Goal: Transaction & Acquisition: Purchase product/service

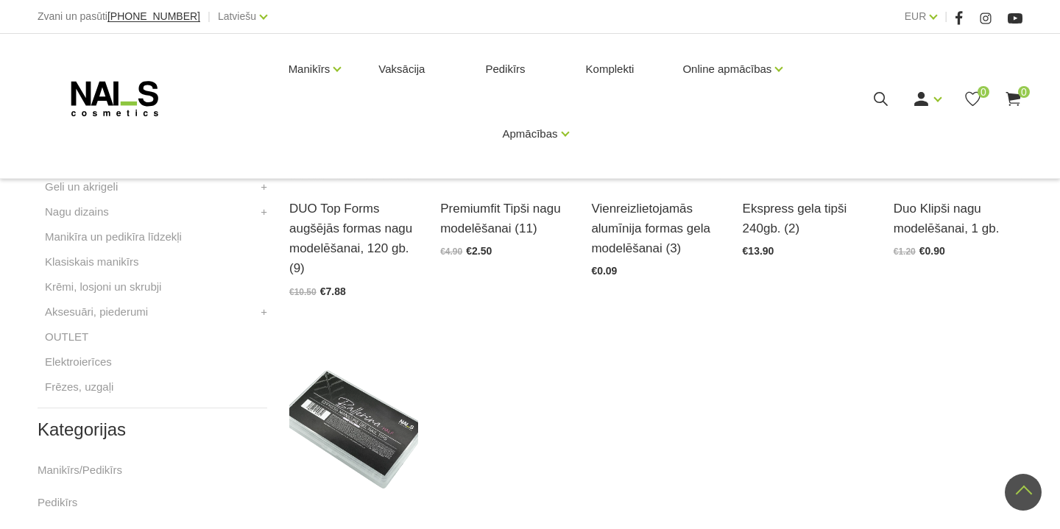
scroll to position [500, 0]
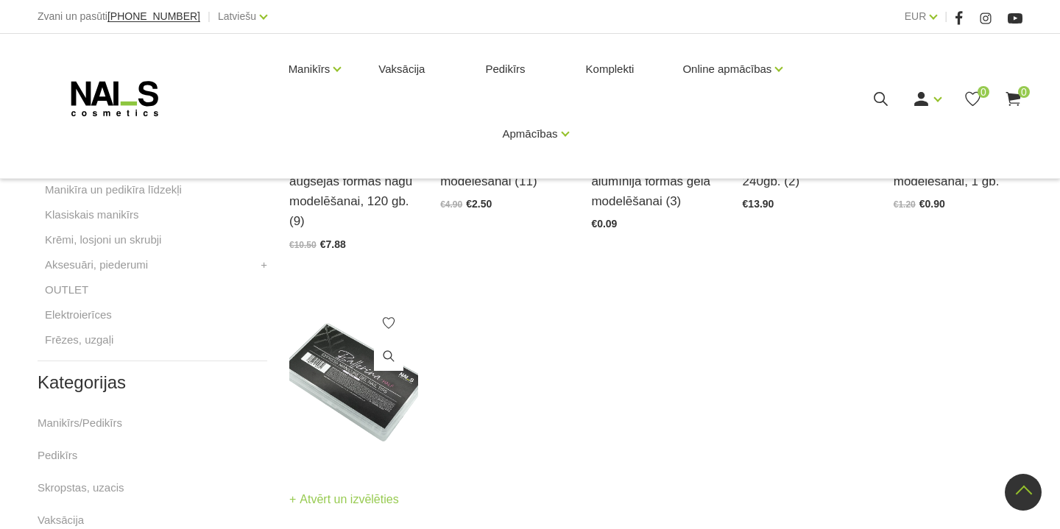
click at [364, 368] on img at bounding box center [353, 382] width 129 height 177
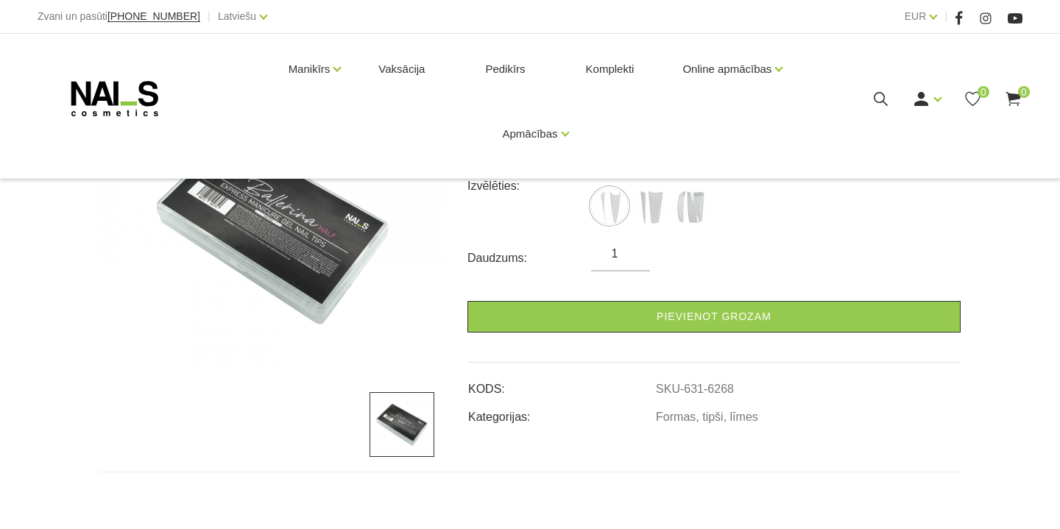
scroll to position [203, 0]
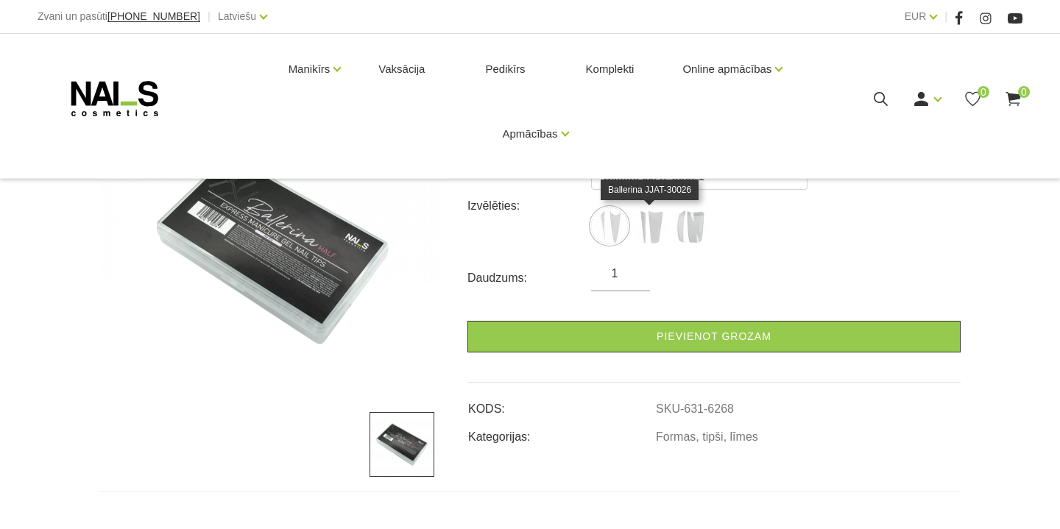
click at [649, 233] on img at bounding box center [649, 226] width 37 height 37
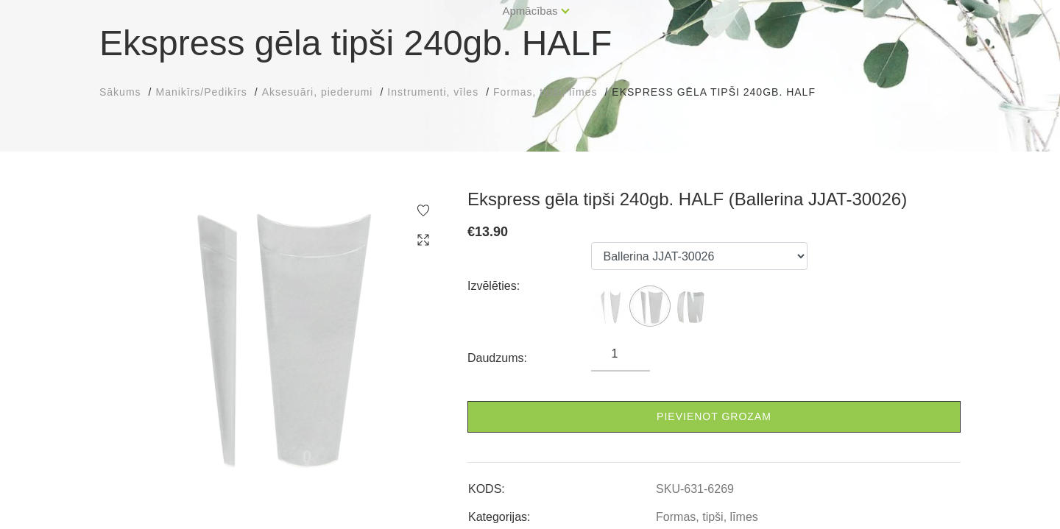
scroll to position [110, 0]
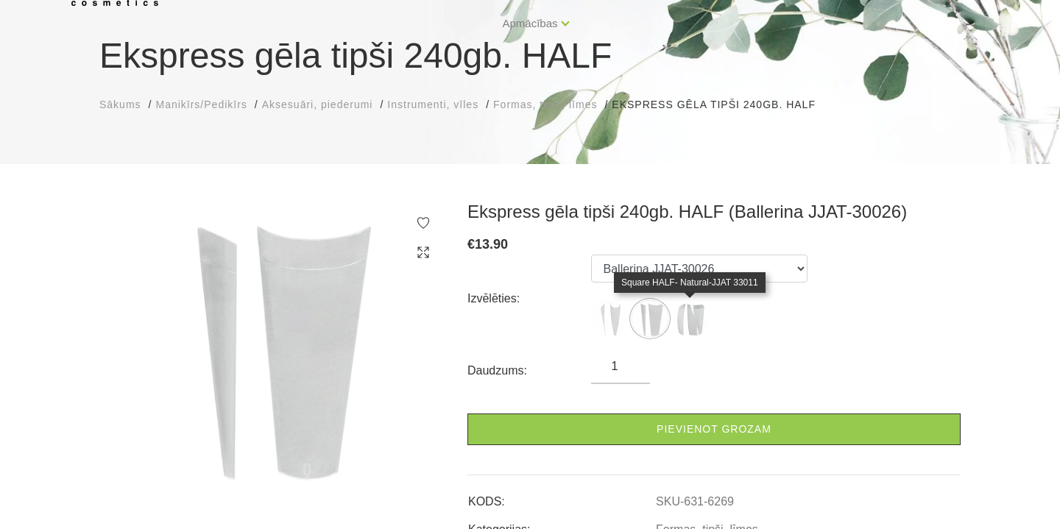
click at [693, 321] on img at bounding box center [690, 318] width 37 height 37
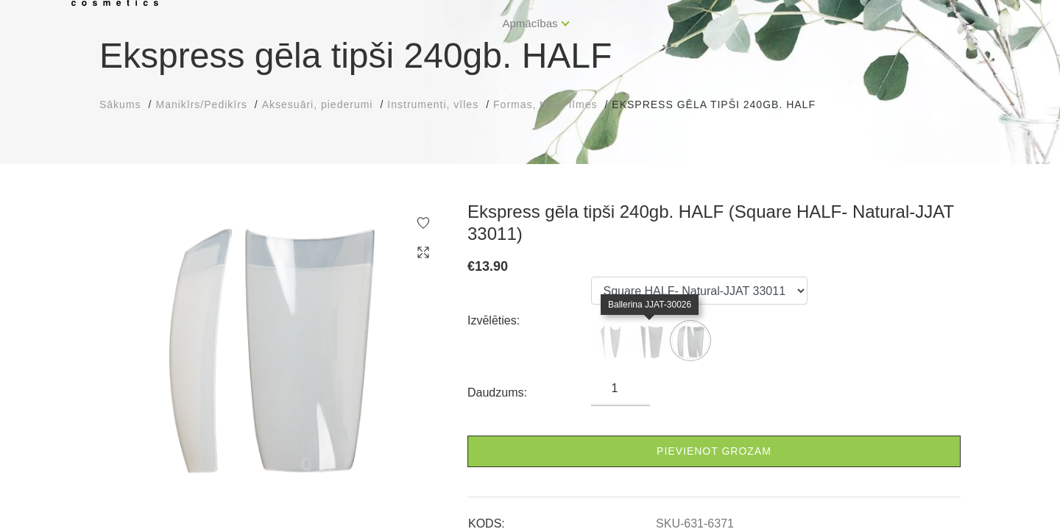
click at [651, 329] on img at bounding box center [649, 340] width 37 height 37
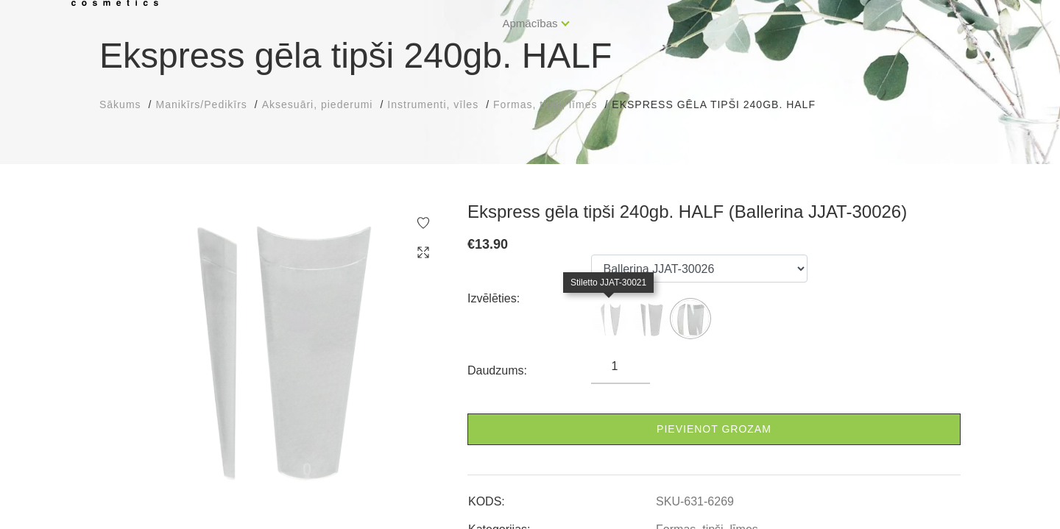
click at [616, 322] on img at bounding box center [609, 318] width 37 height 37
select select "6268"
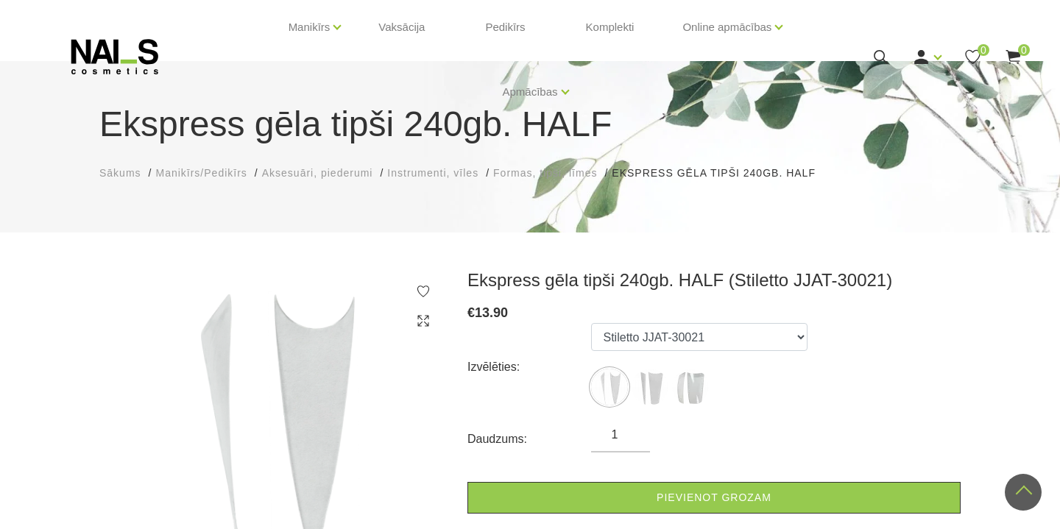
scroll to position [0, 0]
